Goal: Information Seeking & Learning: Learn about a topic

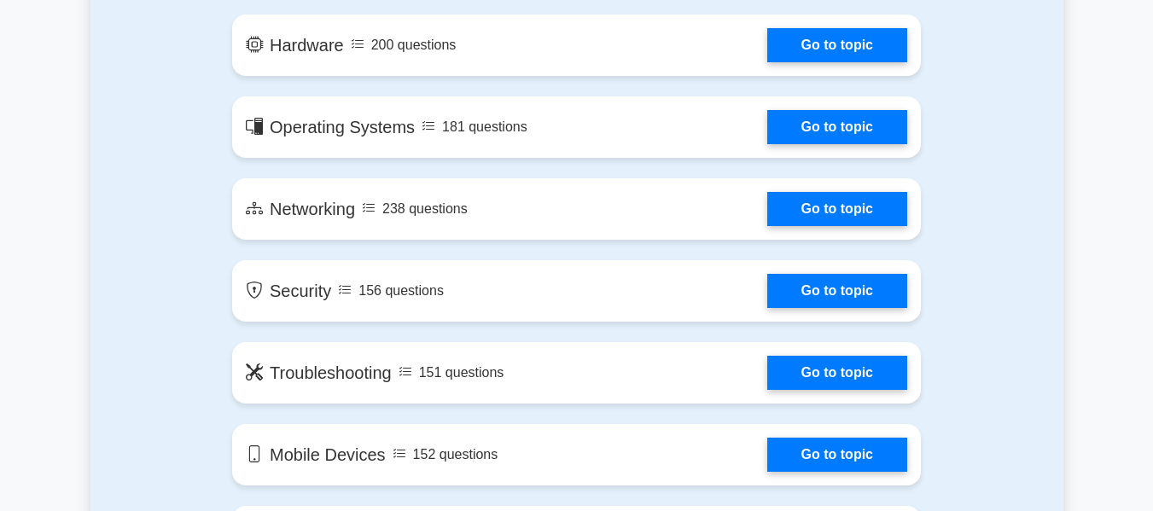
scroll to position [1023, 0]
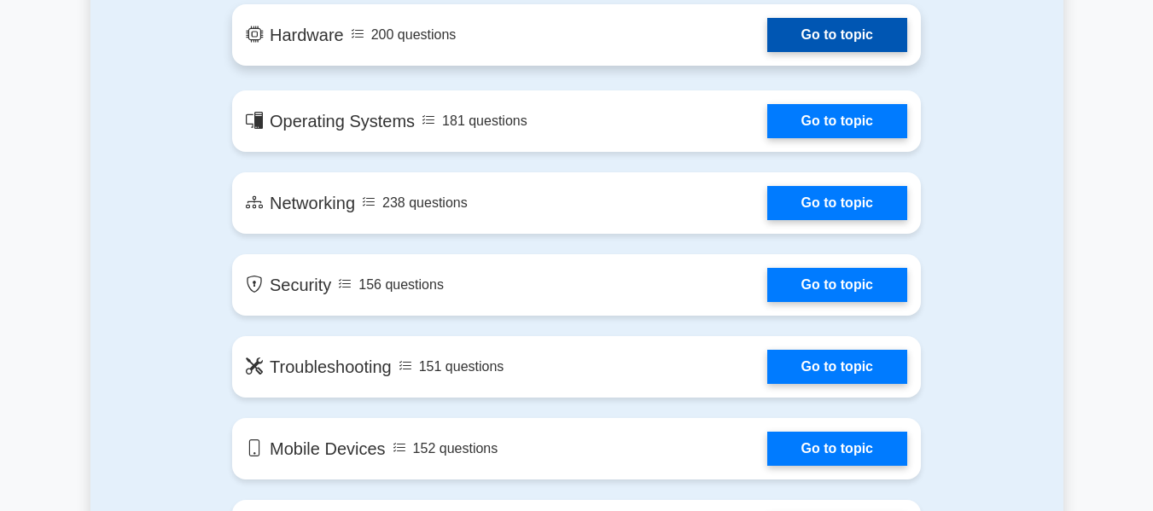
click at [804, 52] on link "Go to topic" at bounding box center [837, 35] width 140 height 34
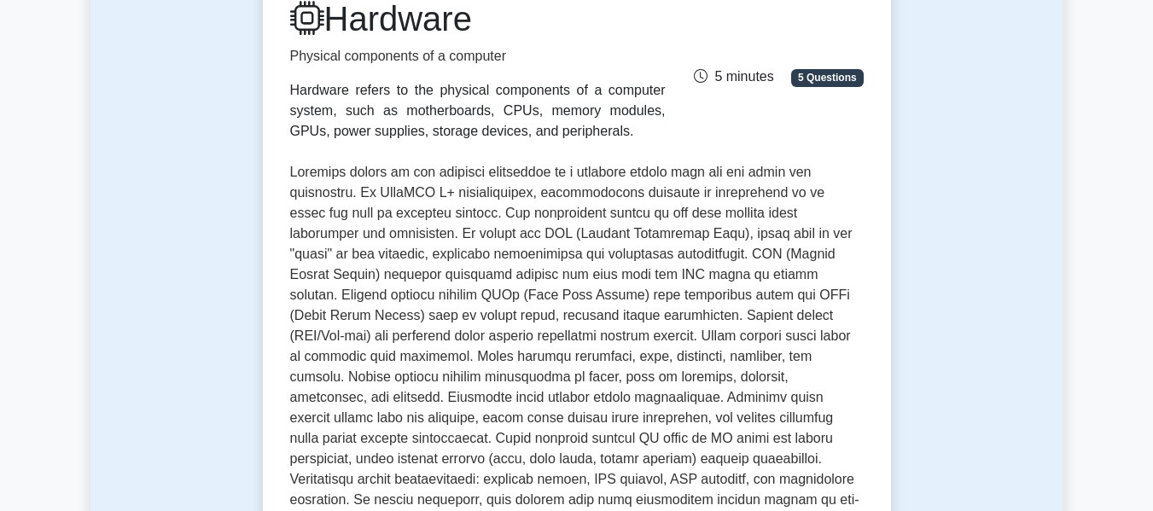
scroll to position [247, 0]
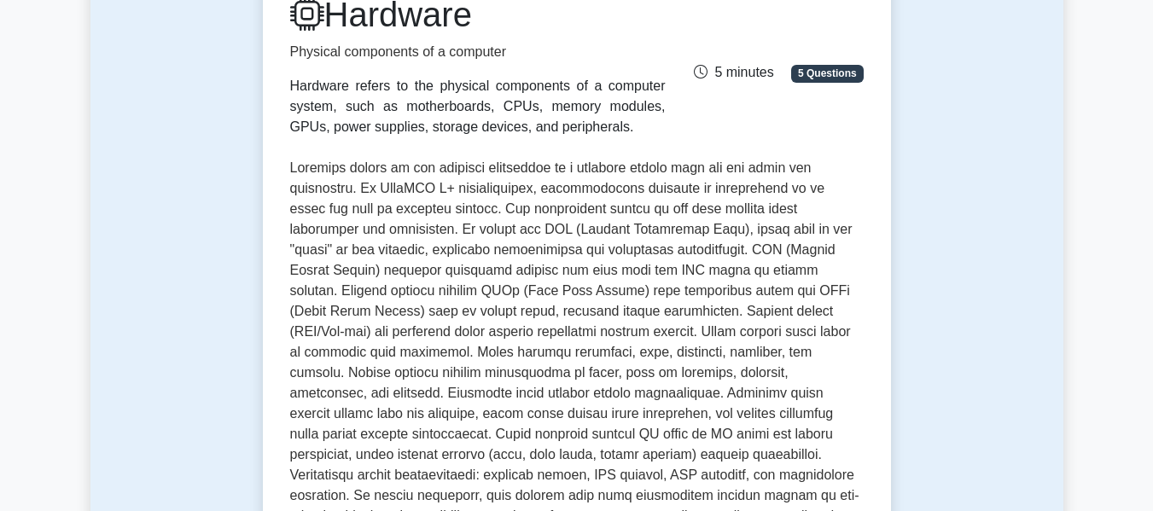
click at [386, 61] on p "Physical components of a computer" at bounding box center [477, 52] width 375 height 20
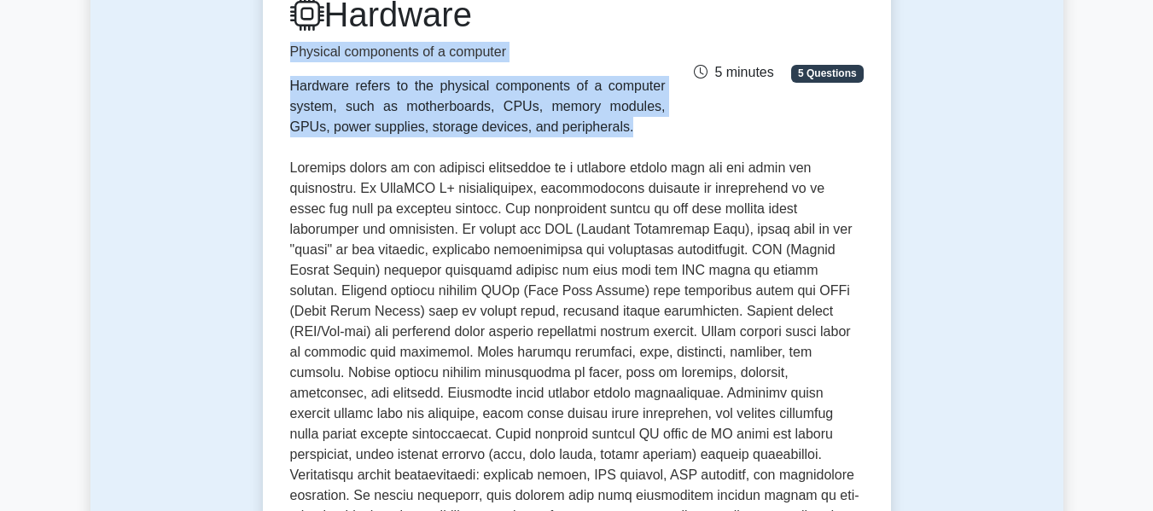
drag, startPoint x: 386, startPoint y: 61, endPoint x: 415, endPoint y: 142, distance: 87.2
click at [415, 142] on div "Hardware Physical components of a computer Hardware refers to the physical comp…" at bounding box center [576, 359] width 573 height 730
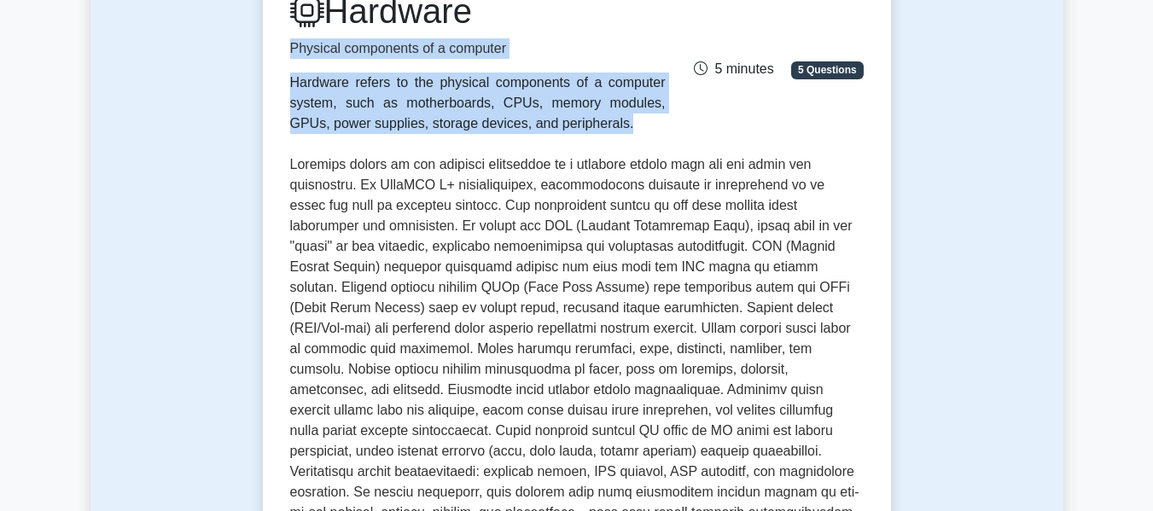
scroll to position [254, 0]
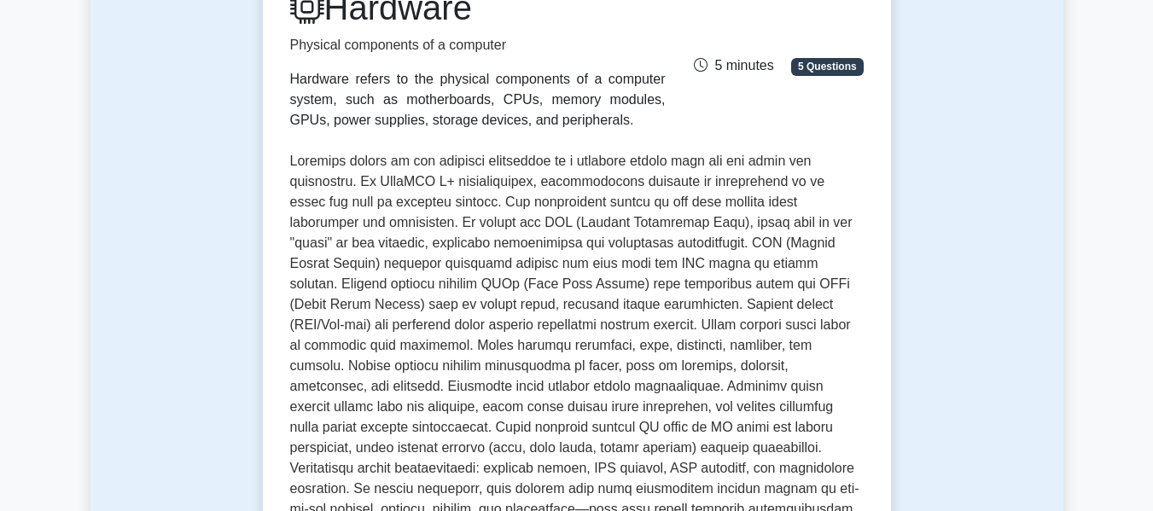
click at [415, 142] on div "Hardware Physical components of a computer Hardware refers to the physical comp…" at bounding box center [576, 352] width 573 height 730
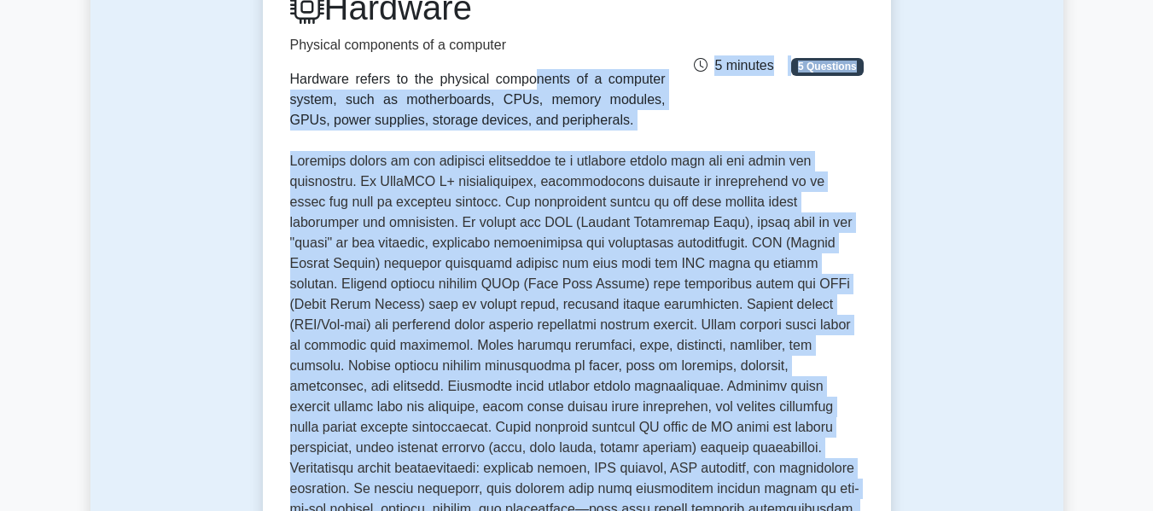
drag, startPoint x: 415, startPoint y: 142, endPoint x: 396, endPoint y: 109, distance: 38.6
click at [396, 109] on div "Hardware Physical components of a computer Hardware refers to the physical comp…" at bounding box center [576, 352] width 573 height 730
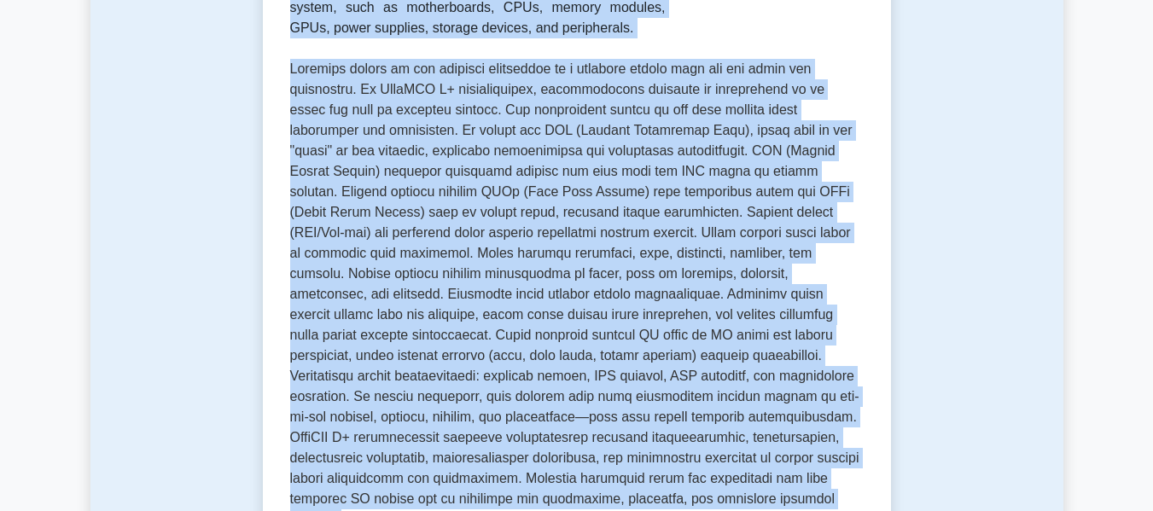
scroll to position [382, 0]
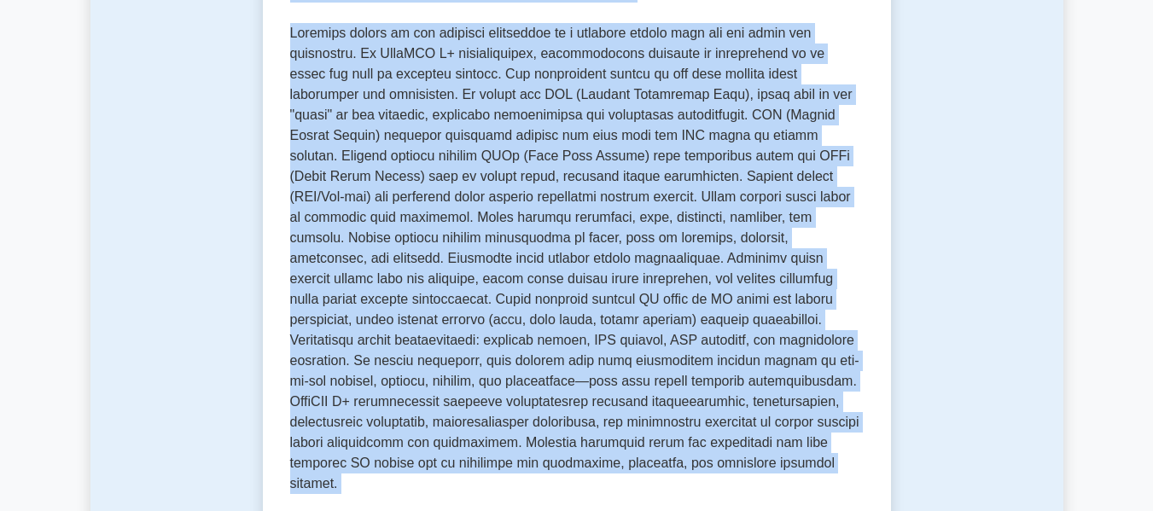
click at [526, 77] on p at bounding box center [576, 258] width 573 height 471
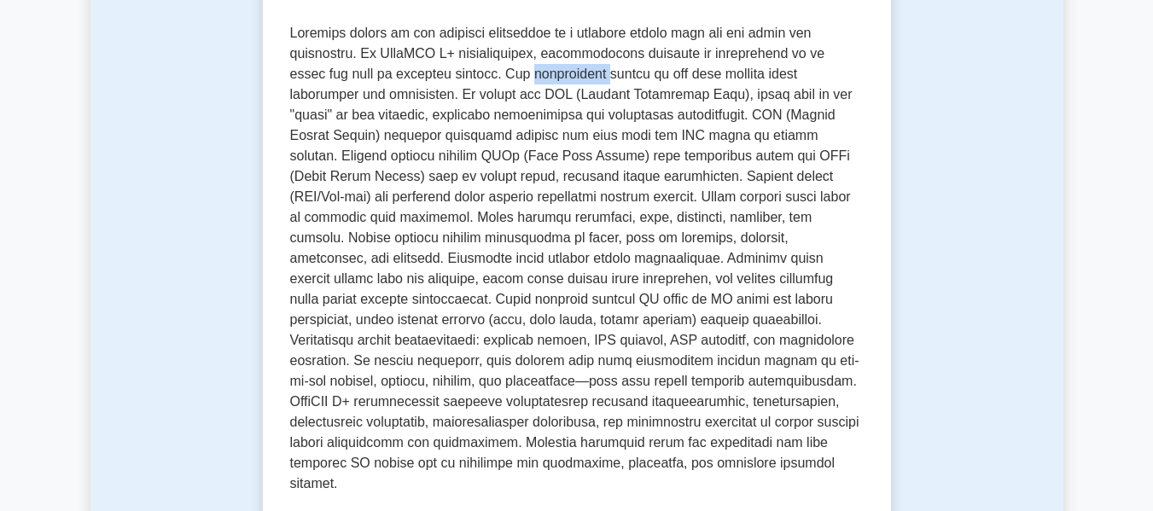
click at [526, 77] on p at bounding box center [576, 258] width 573 height 471
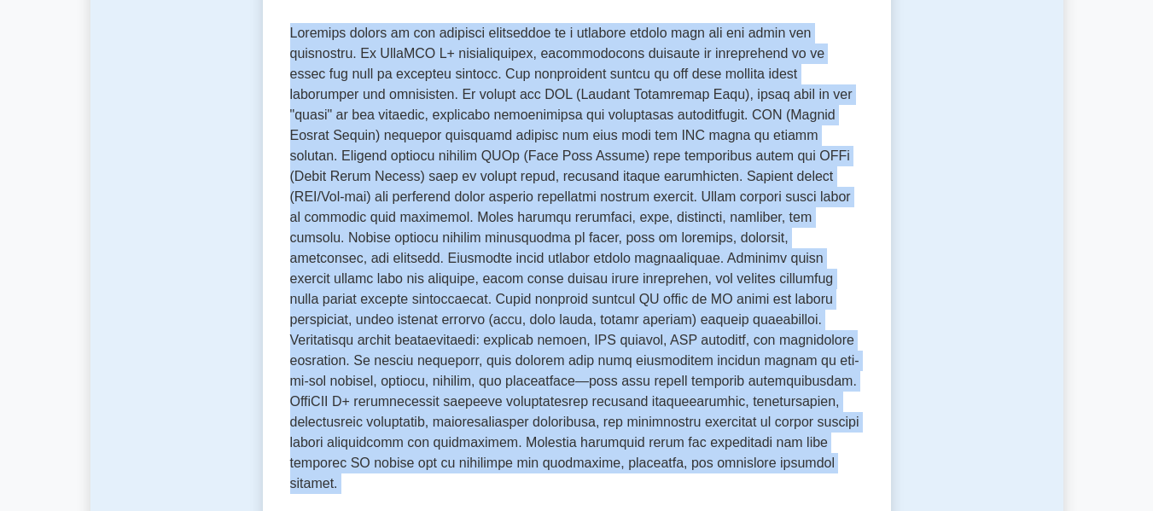
drag, startPoint x: 526, startPoint y: 77, endPoint x: 624, endPoint y: 320, distance: 262.2
click at [624, 320] on p at bounding box center [576, 258] width 573 height 471
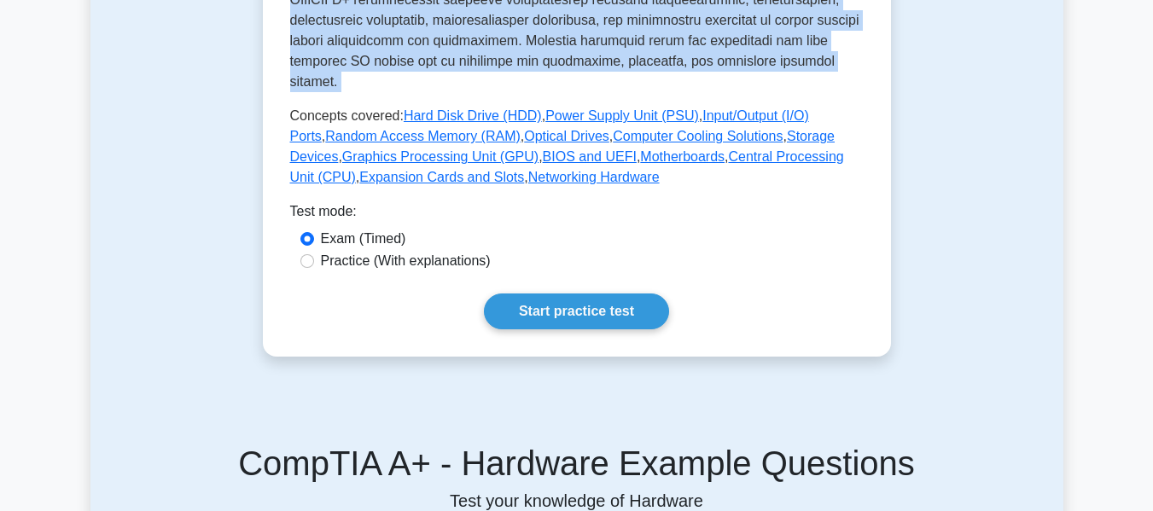
scroll to position [865, 0]
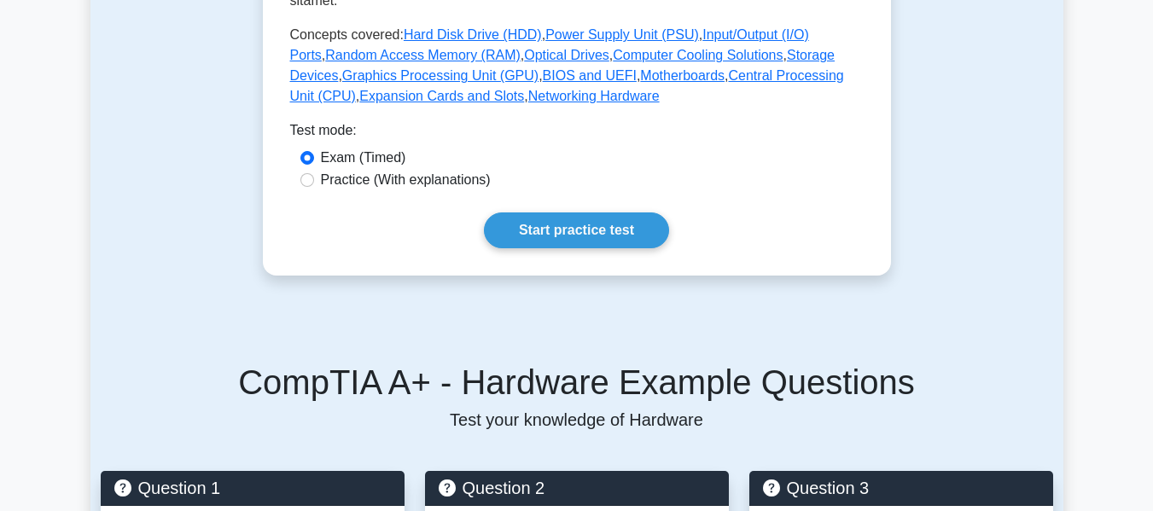
click at [471, 170] on label "Practice (With explanations)" at bounding box center [406, 180] width 170 height 20
click at [314, 173] on input "Practice (With explanations)" at bounding box center [307, 180] width 14 height 14
radio input "true"
click at [532, 212] on link "Start practice test" at bounding box center [576, 230] width 185 height 36
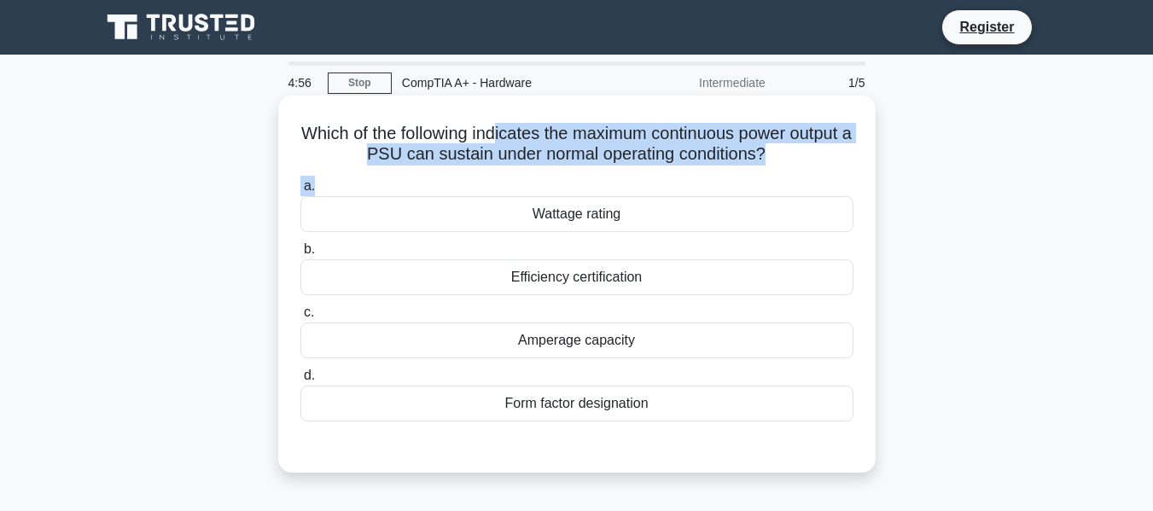
drag, startPoint x: 525, startPoint y: 127, endPoint x: 633, endPoint y: 182, distance: 121.3
click at [633, 182] on div "Which of the following indicates the maximum continuous power output a PSU can …" at bounding box center [577, 283] width 584 height 363
click at [633, 182] on label "a. Wattage rating" at bounding box center [576, 204] width 553 height 56
click at [300, 182] on input "a. Wattage rating" at bounding box center [300, 186] width 0 height 11
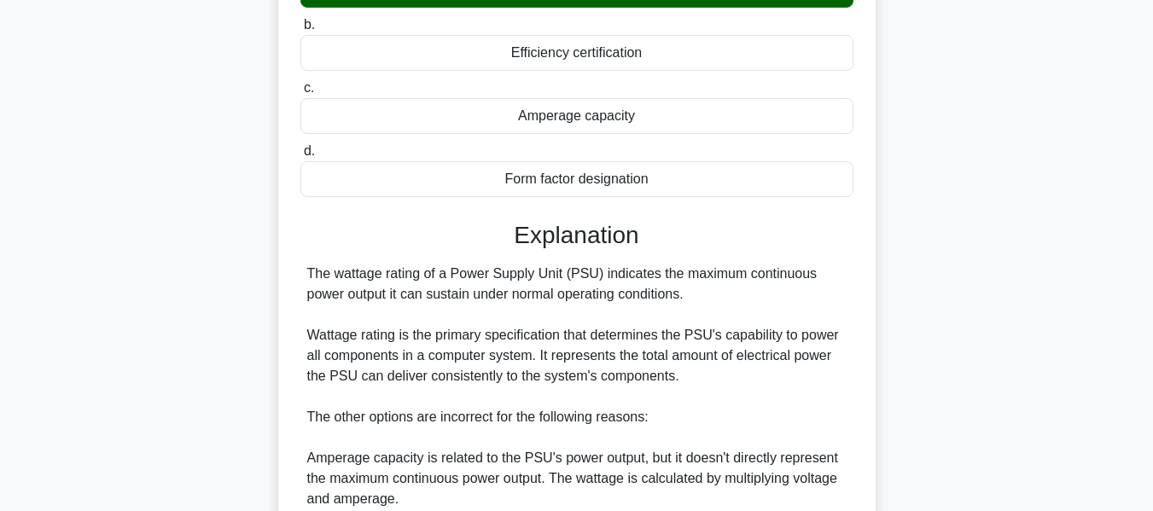
scroll to position [257, 0]
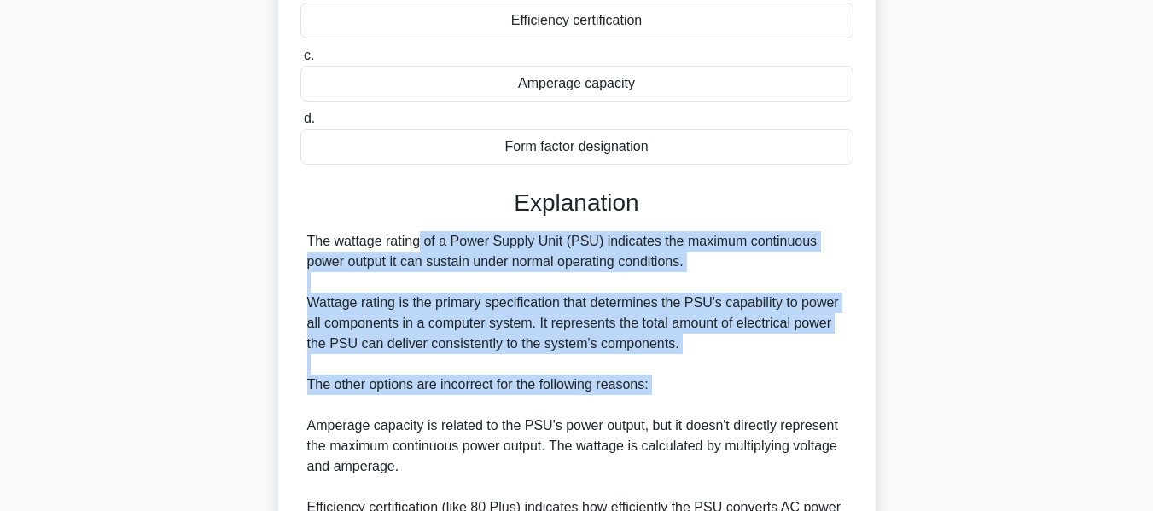
drag, startPoint x: 317, startPoint y: 238, endPoint x: 649, endPoint y: 405, distance: 371.6
click at [649, 405] on div "The wattage rating of a Power Supply Unit (PSU) indicates the maximum continuou…" at bounding box center [576, 415] width 539 height 369
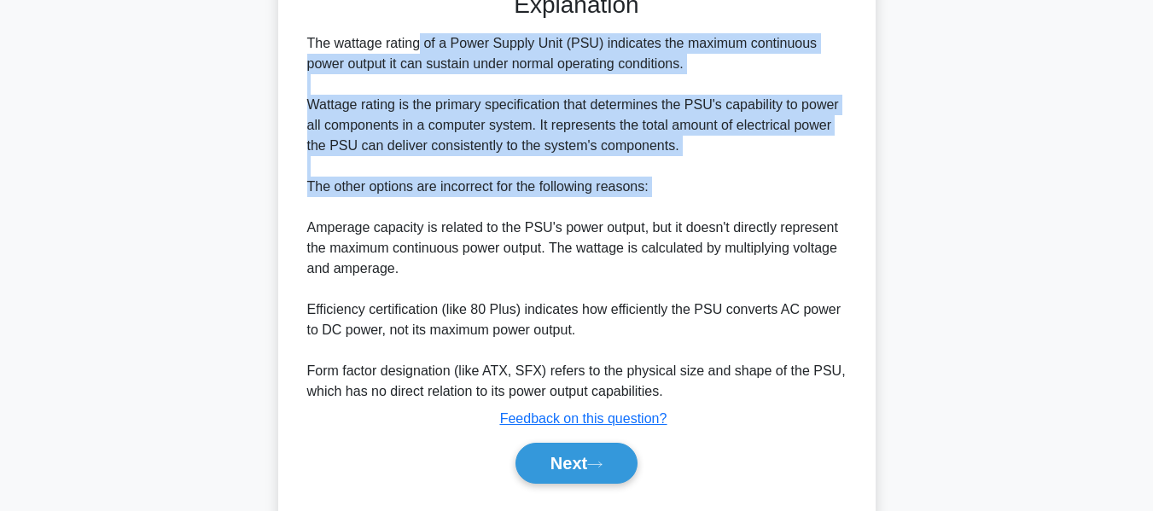
scroll to position [501, 0]
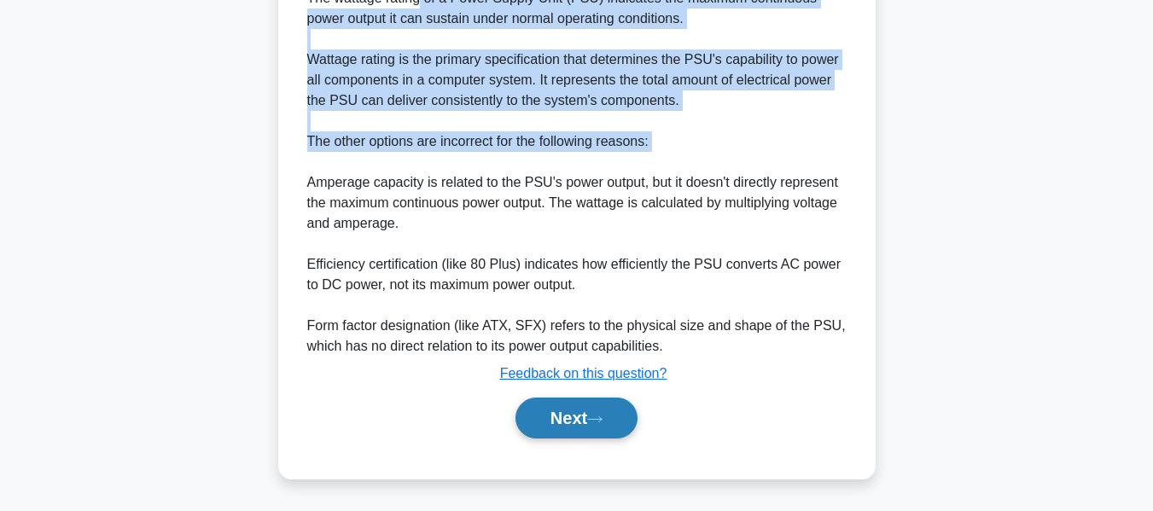
click at [619, 417] on button "Next" at bounding box center [576, 418] width 122 height 41
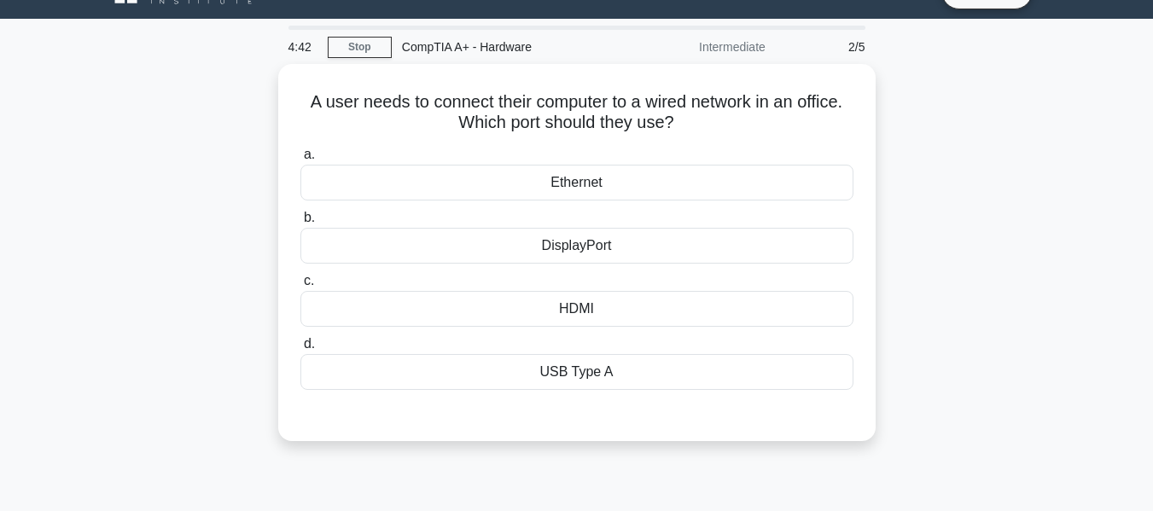
scroll to position [0, 0]
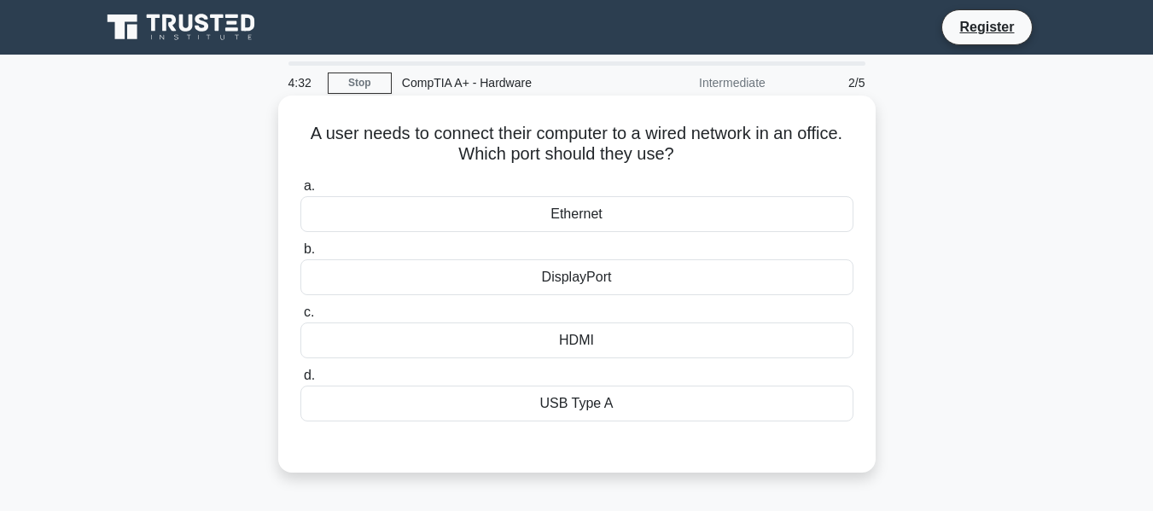
click at [565, 213] on div "Ethernet" at bounding box center [576, 214] width 553 height 36
click at [300, 192] on input "a. Ethernet" at bounding box center [300, 186] width 0 height 11
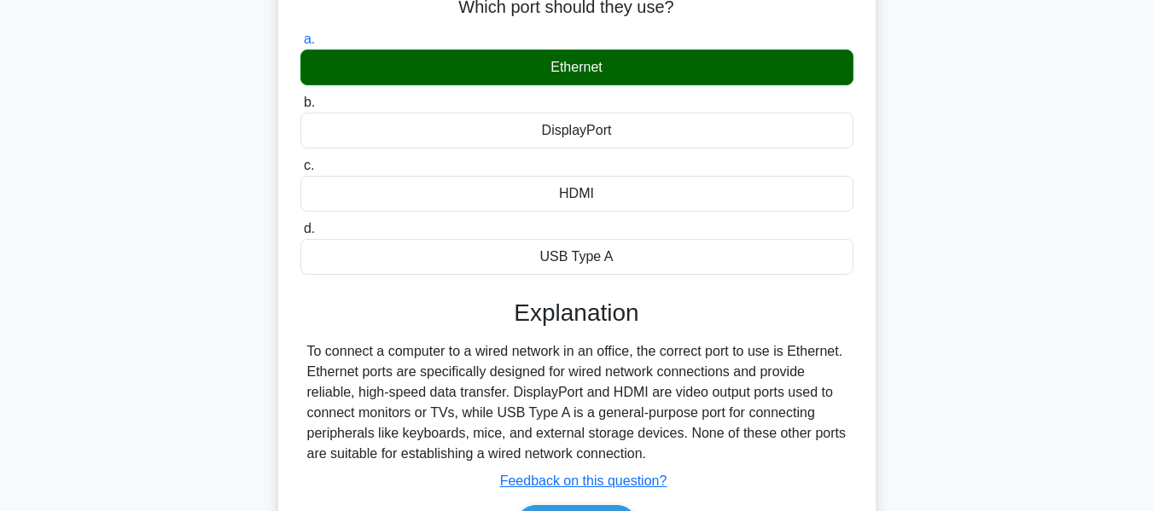
scroll to position [148, 0]
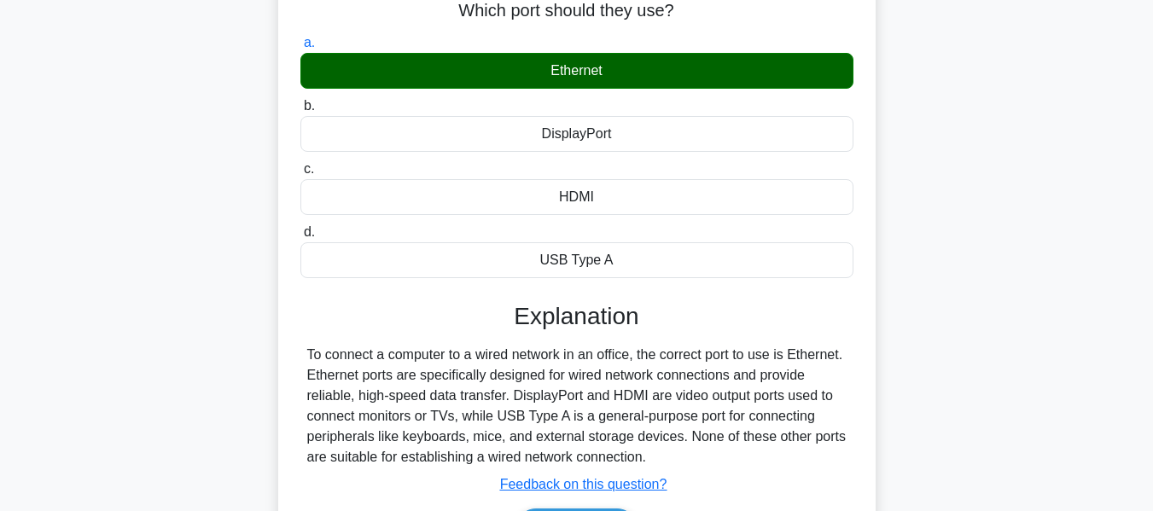
drag, startPoint x: 701, startPoint y: 314, endPoint x: 880, endPoint y: 456, distance: 228.4
click at [880, 456] on div "A user needs to connect their computer to a wired network in an office. Which p…" at bounding box center [576, 281] width 973 height 658
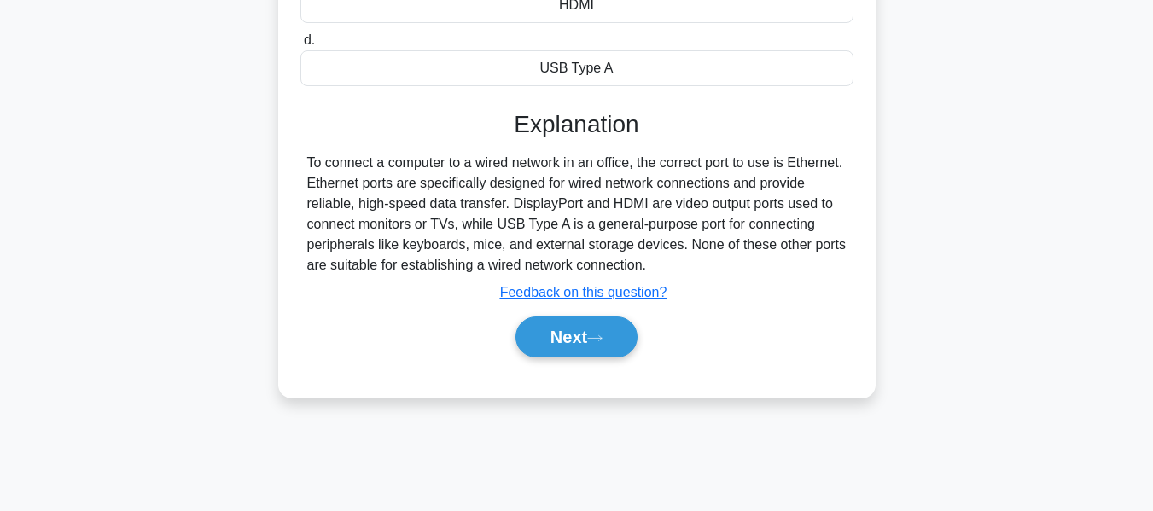
scroll to position [410, 0]
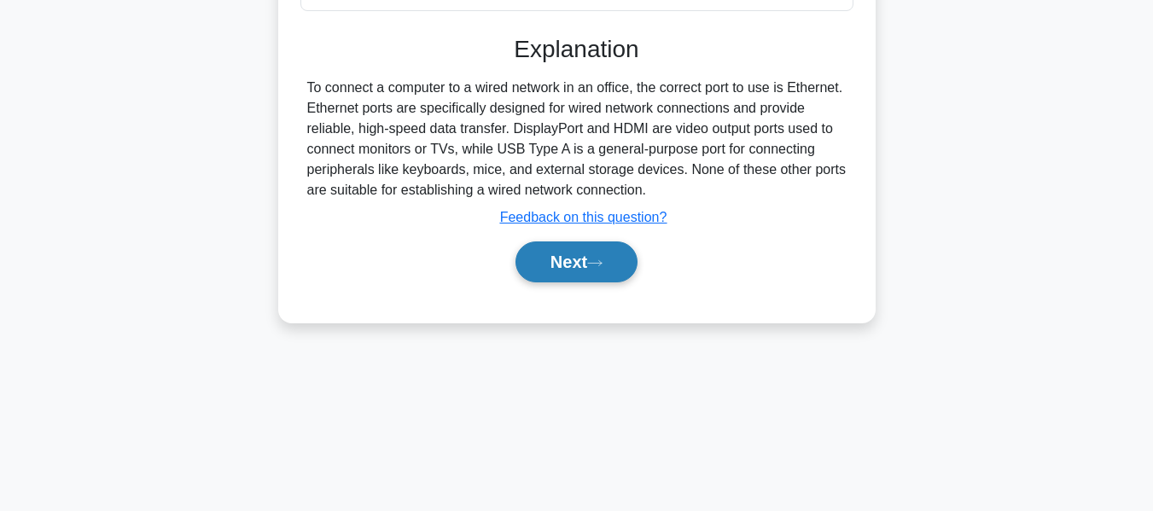
click at [580, 276] on button "Next" at bounding box center [576, 261] width 122 height 41
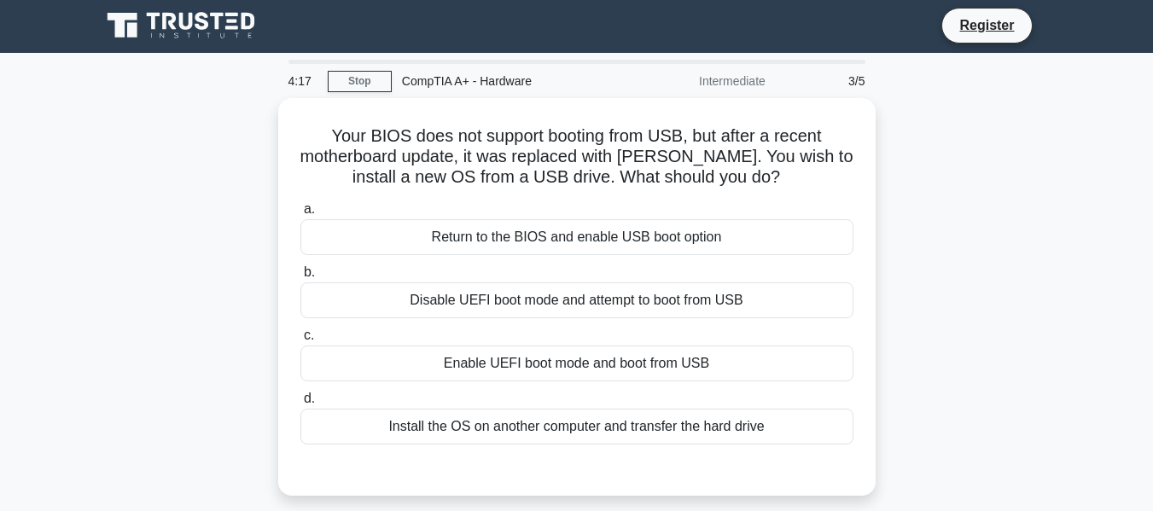
scroll to position [0, 0]
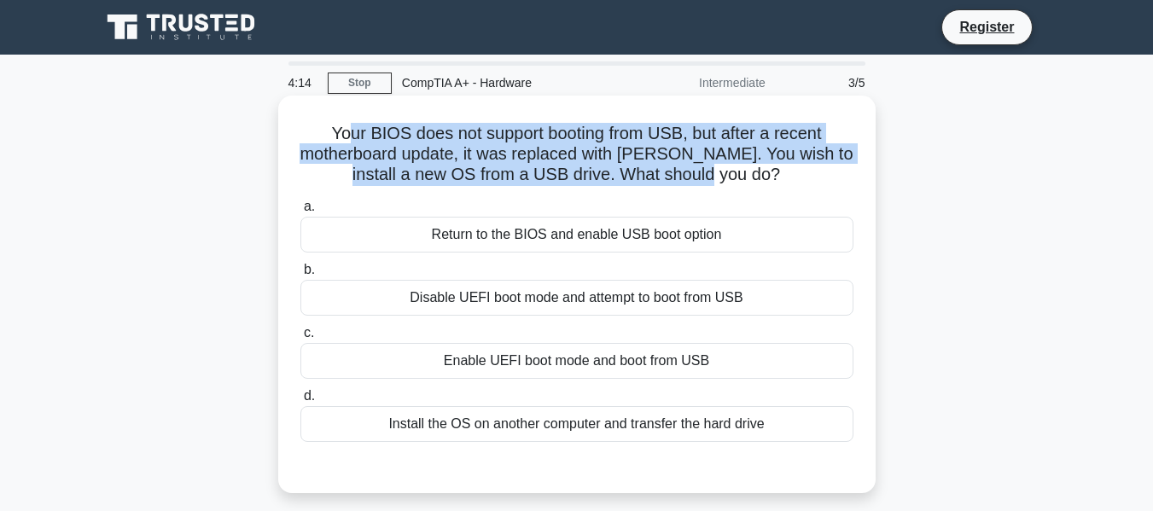
drag, startPoint x: 343, startPoint y: 131, endPoint x: 784, endPoint y: 183, distance: 444.1
click at [784, 183] on h5 "Your BIOS does not support booting from USB, but after a recent motherboard upd…" at bounding box center [577, 154] width 556 height 63
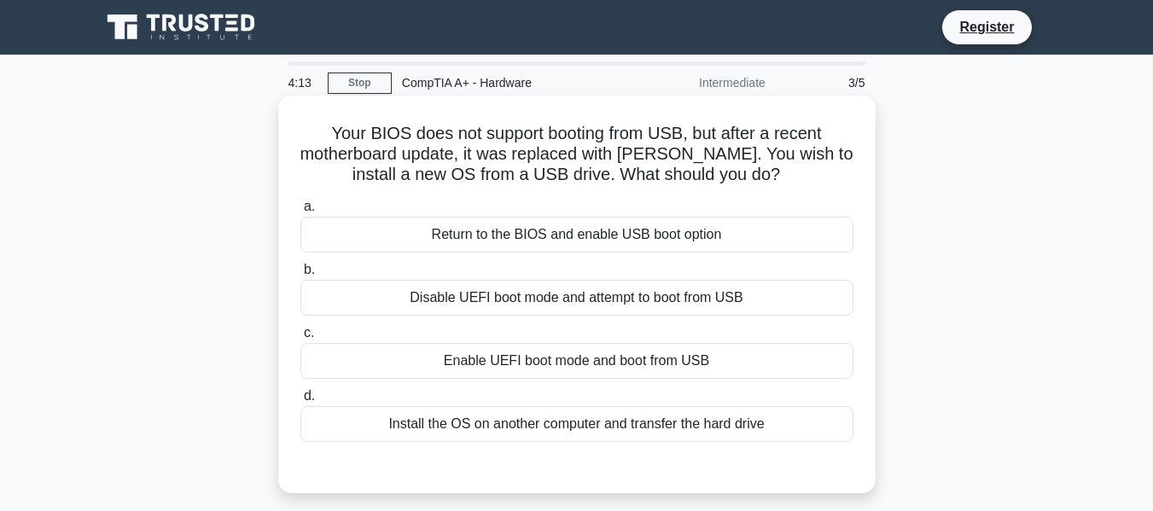
click at [784, 183] on h5 "Your BIOS does not support booting from USB, but after a recent motherboard upd…" at bounding box center [577, 154] width 556 height 63
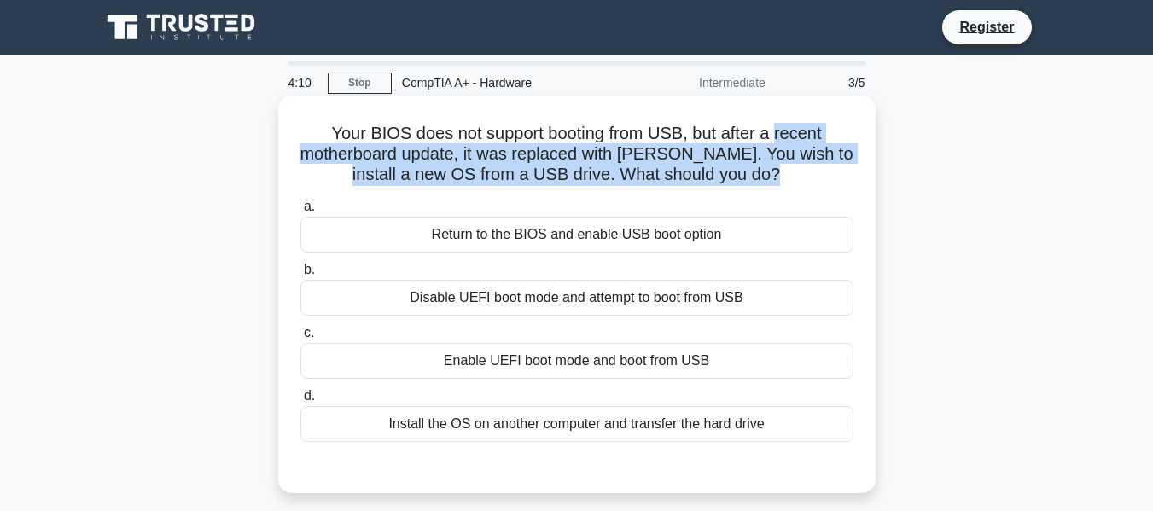
drag, startPoint x: 784, startPoint y: 183, endPoint x: 808, endPoint y: 96, distance: 89.4
click at [808, 96] on div "Your BIOS does not support booting from USB, but after a recent motherboard upd…" at bounding box center [576, 295] width 597 height 398
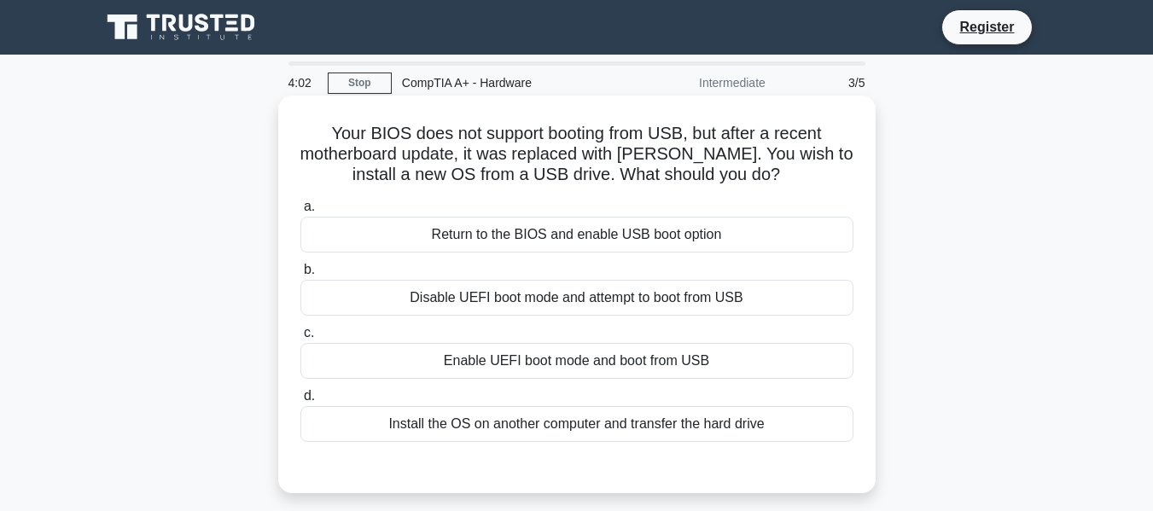
click at [561, 241] on div "Return to the BIOS and enable USB boot option" at bounding box center [576, 235] width 553 height 36
click at [300, 212] on input "a. Return to the BIOS and enable USB boot option" at bounding box center [300, 206] width 0 height 11
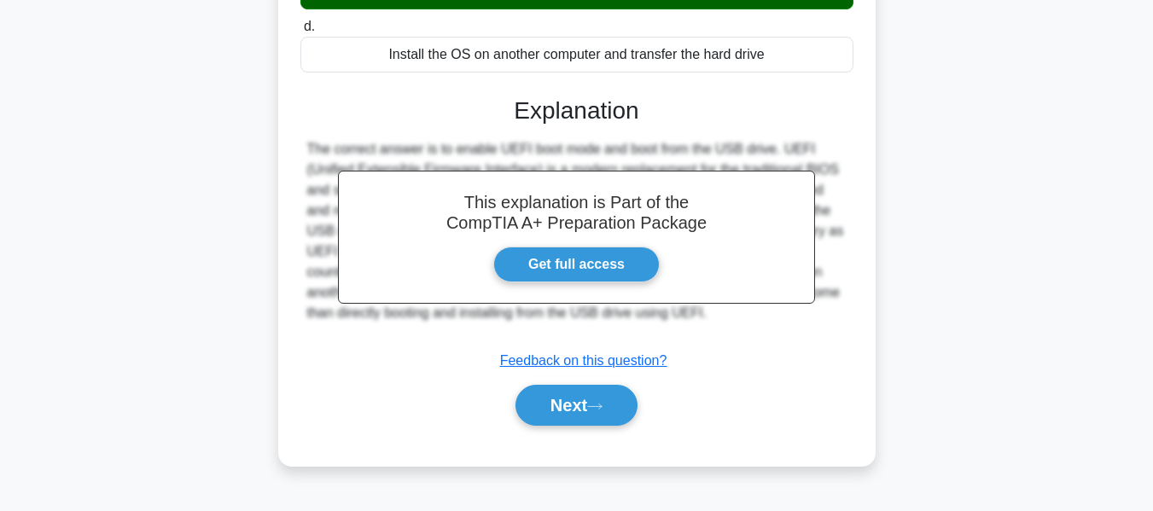
scroll to position [393, 0]
